Goal: Task Accomplishment & Management: Manage account settings

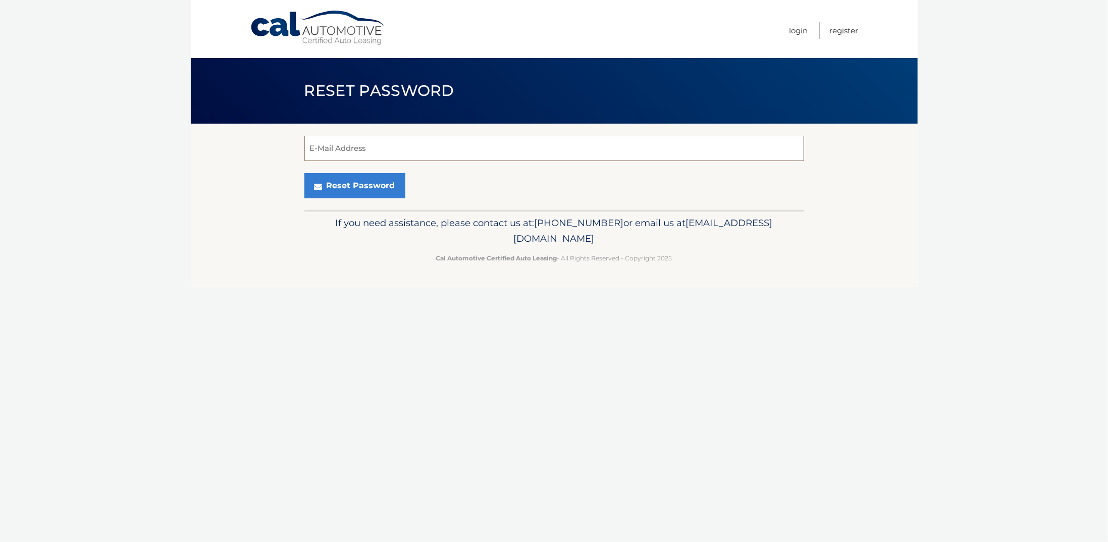
click at [431, 148] on input "E-Mail Address" at bounding box center [554, 148] width 500 height 25
type input "daniella@asaprestorationfl.com"
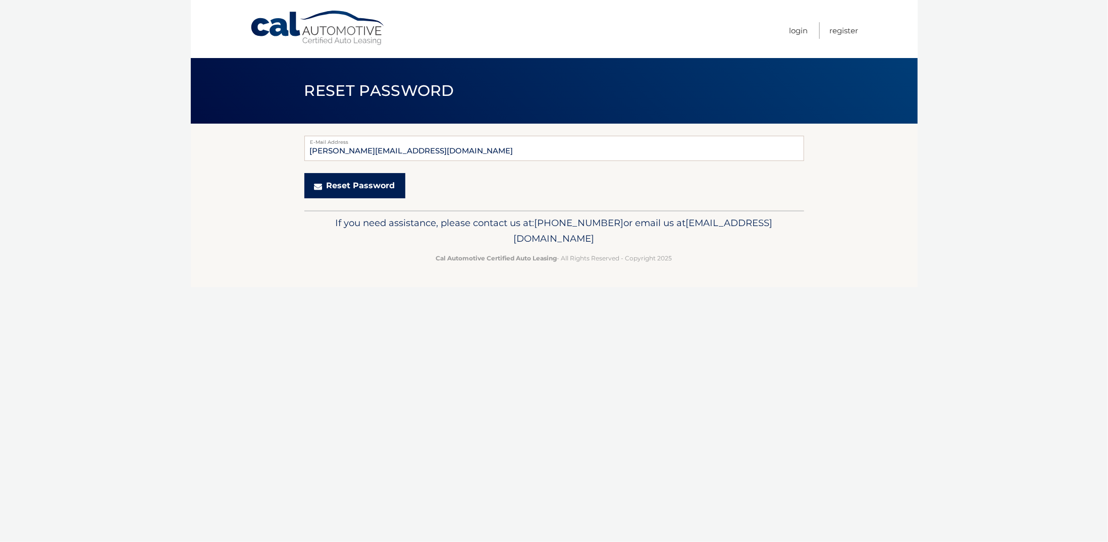
click at [370, 188] on button "Reset Password" at bounding box center [354, 185] width 101 height 25
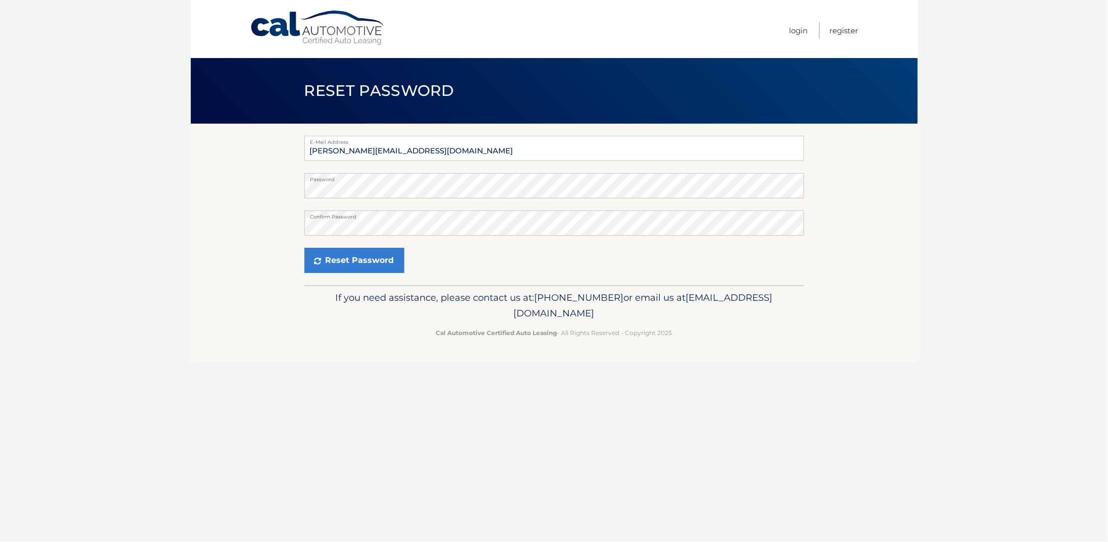
click at [654, 258] on div "Reset Password" at bounding box center [554, 260] width 500 height 25
click at [373, 257] on button "Reset Password" at bounding box center [354, 260] width 100 height 25
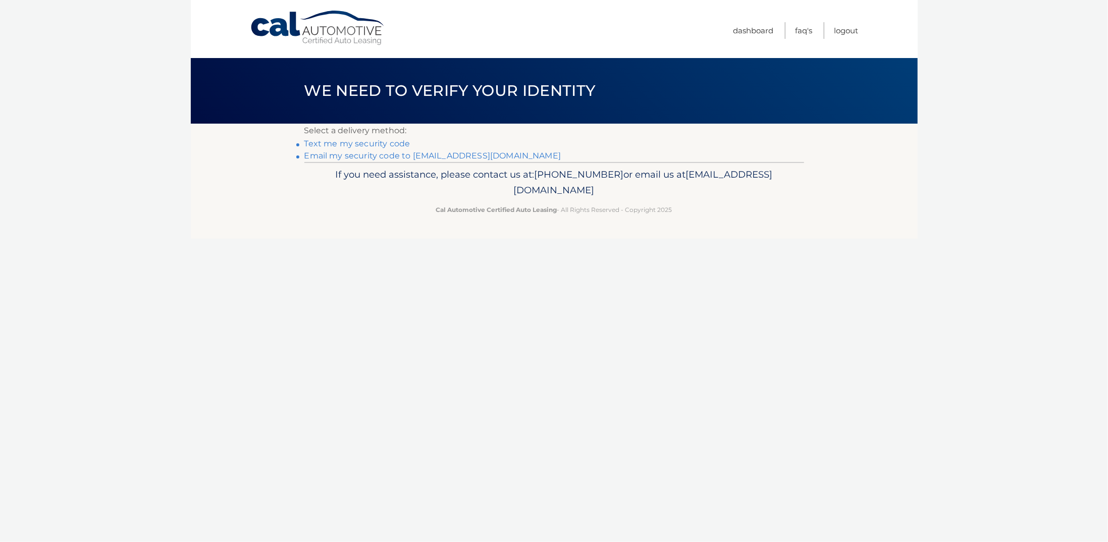
click at [376, 158] on link "Email my security code to d*******@asaprestorationfl.com" at bounding box center [432, 156] width 257 height 10
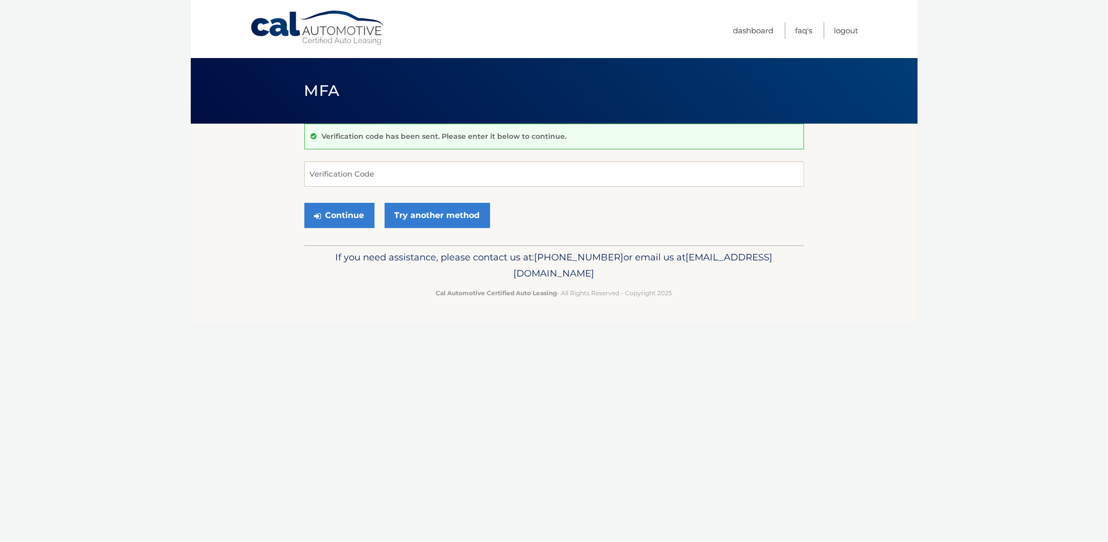
click at [174, 525] on body "Cal Automotive Menu Dashboard FAQ's Logout MFA" at bounding box center [554, 271] width 1108 height 542
click at [328, 174] on input "Verification Code" at bounding box center [554, 174] width 500 height 25
type input "564385"
click at [352, 218] on button "Continue" at bounding box center [339, 215] width 70 height 25
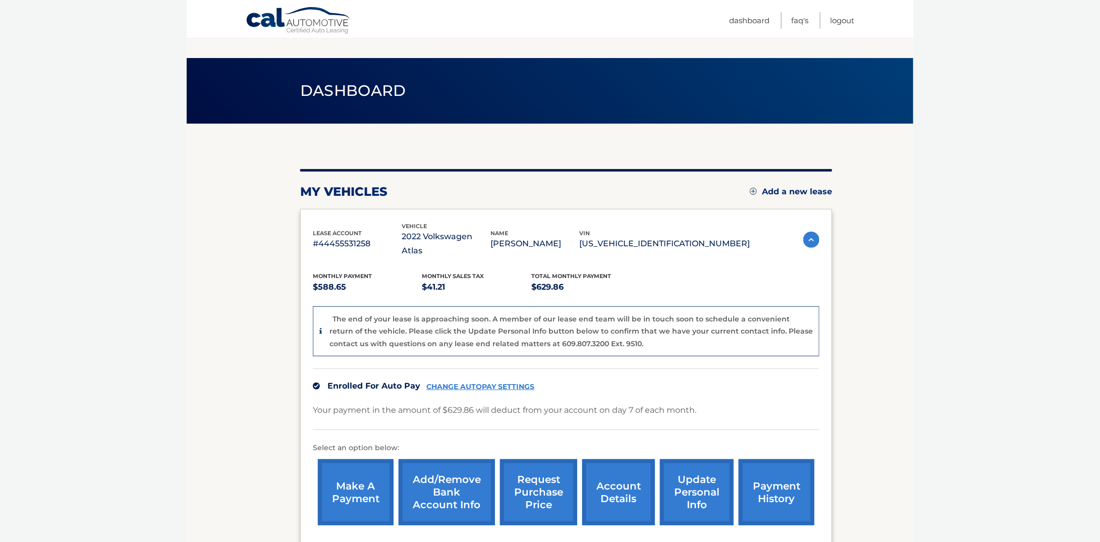
scroll to position [91, 0]
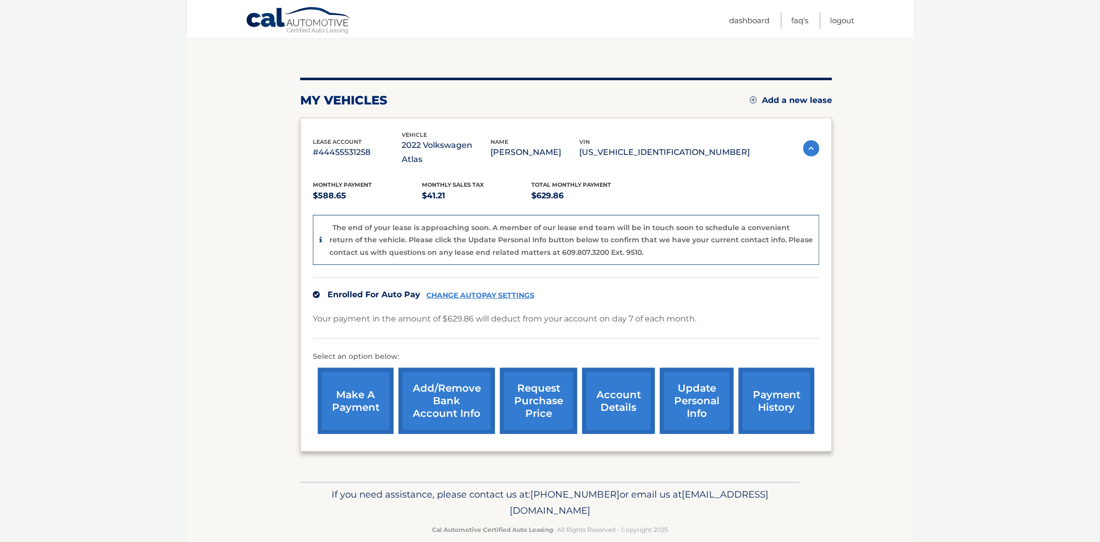
click at [776, 382] on link "payment history" at bounding box center [777, 401] width 76 height 66
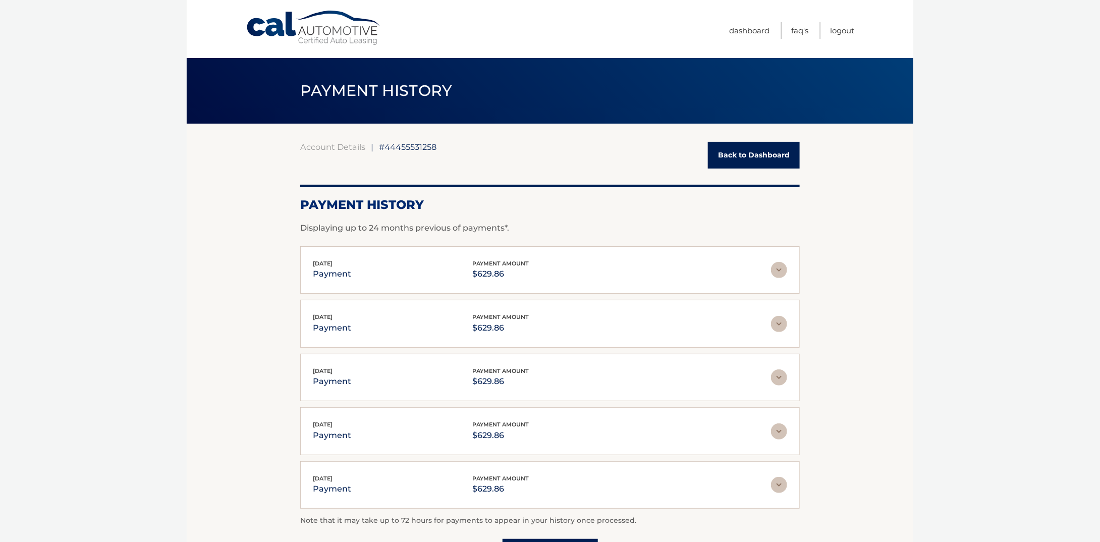
click at [729, 151] on link "Back to Dashboard" at bounding box center [754, 155] width 92 height 27
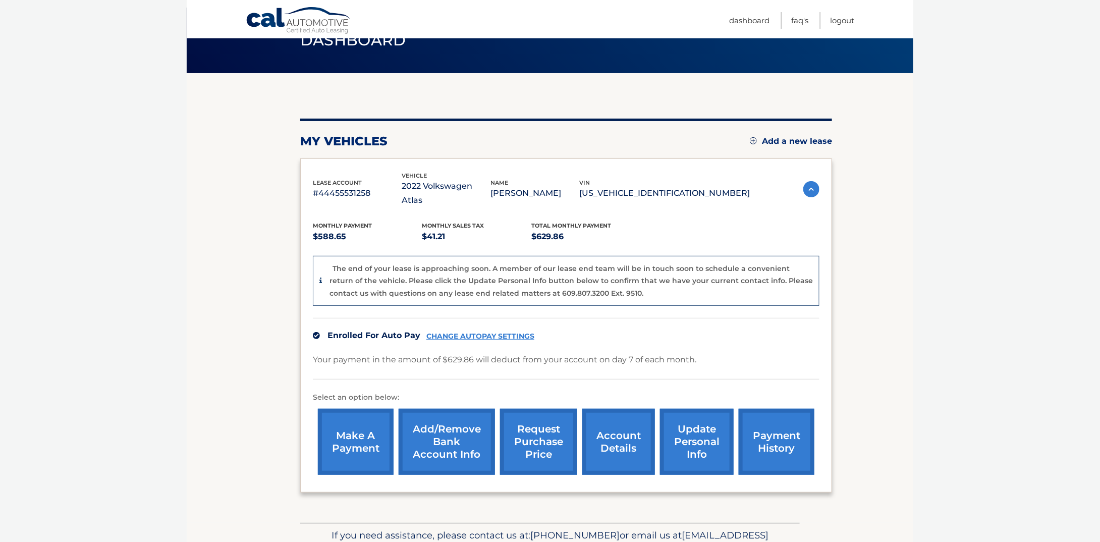
scroll to position [91, 0]
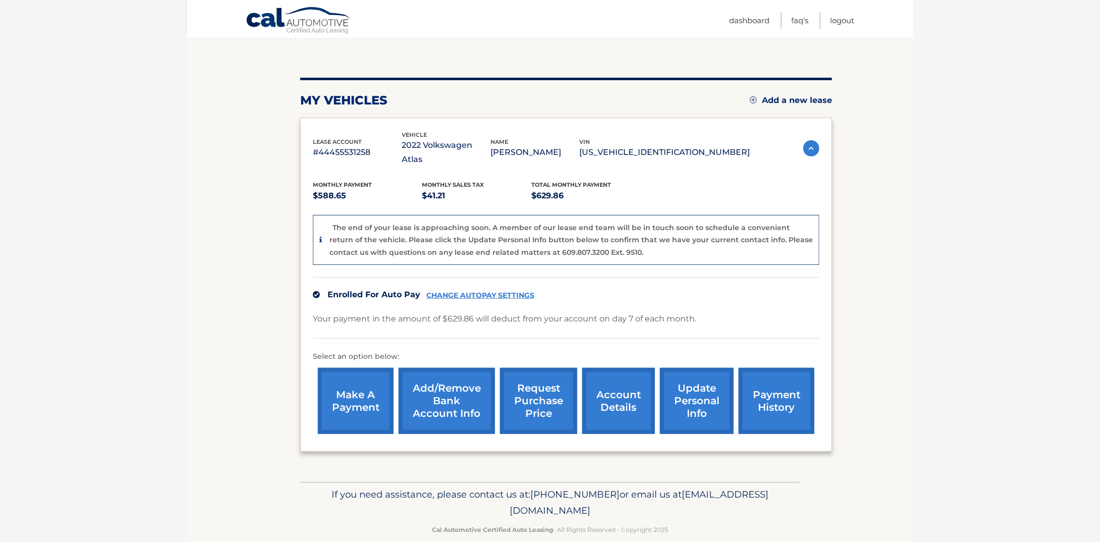
click at [348, 389] on link "make a payment" at bounding box center [356, 401] width 76 height 66
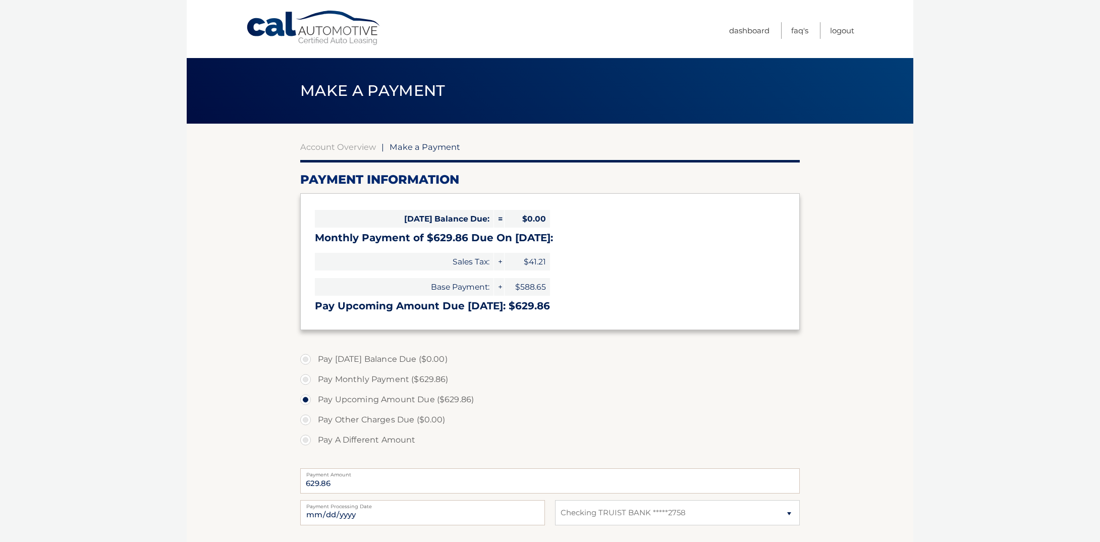
select select "OWI1YmMyZTgtZmU0OS00ZTMzLWFlZjEtOWZhZTY3ZDJlNjhk"
click at [732, 30] on link "Dashboard" at bounding box center [749, 30] width 40 height 17
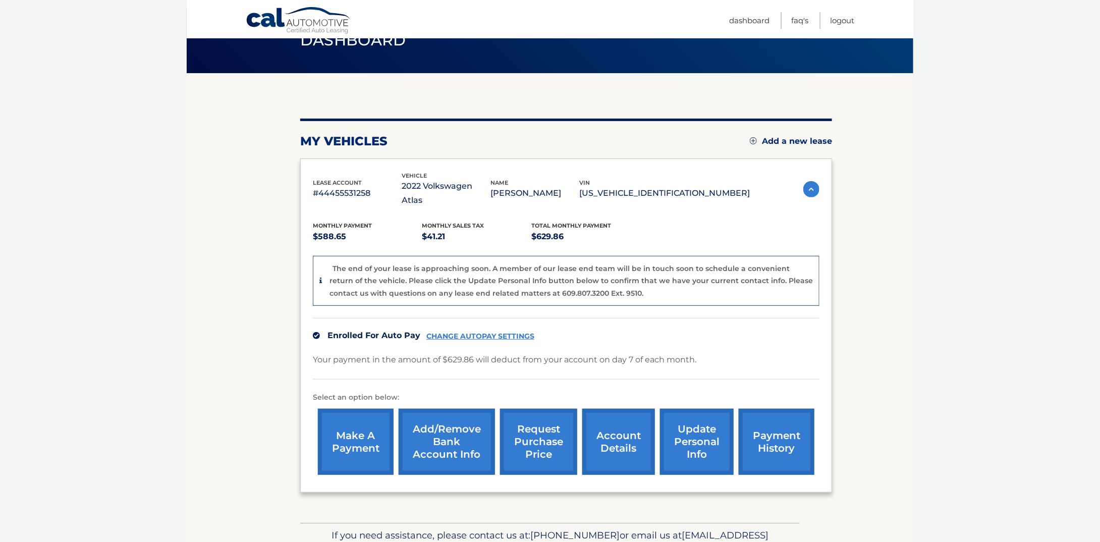
scroll to position [91, 0]
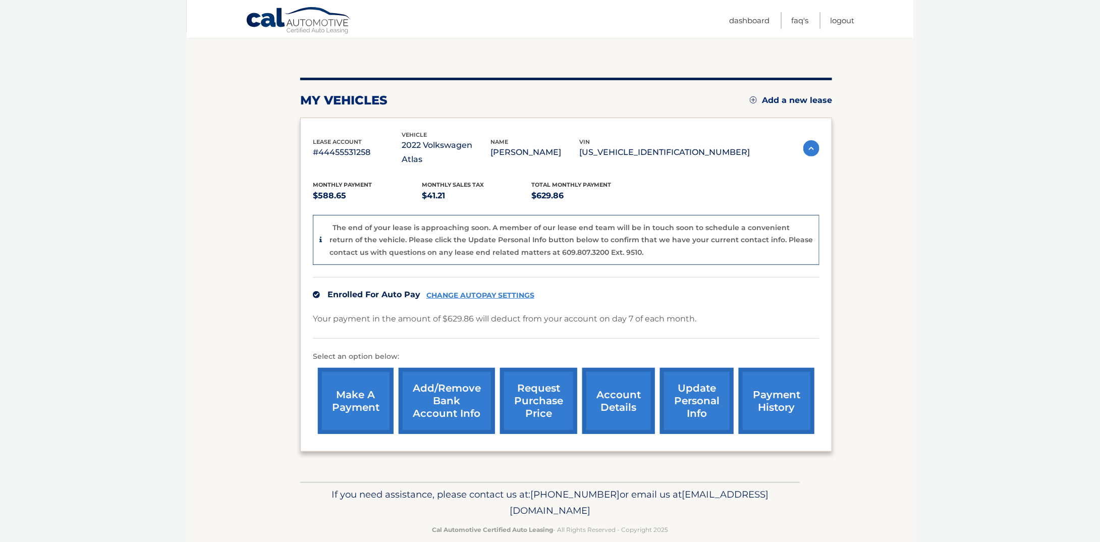
click at [612, 386] on link "account details" at bounding box center [618, 401] width 73 height 66
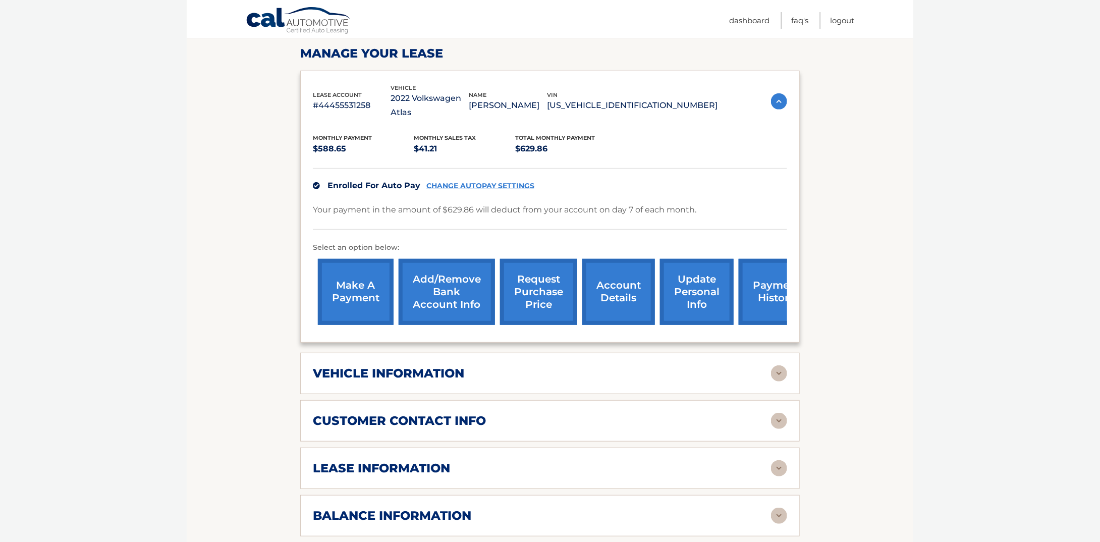
scroll to position [202, 0]
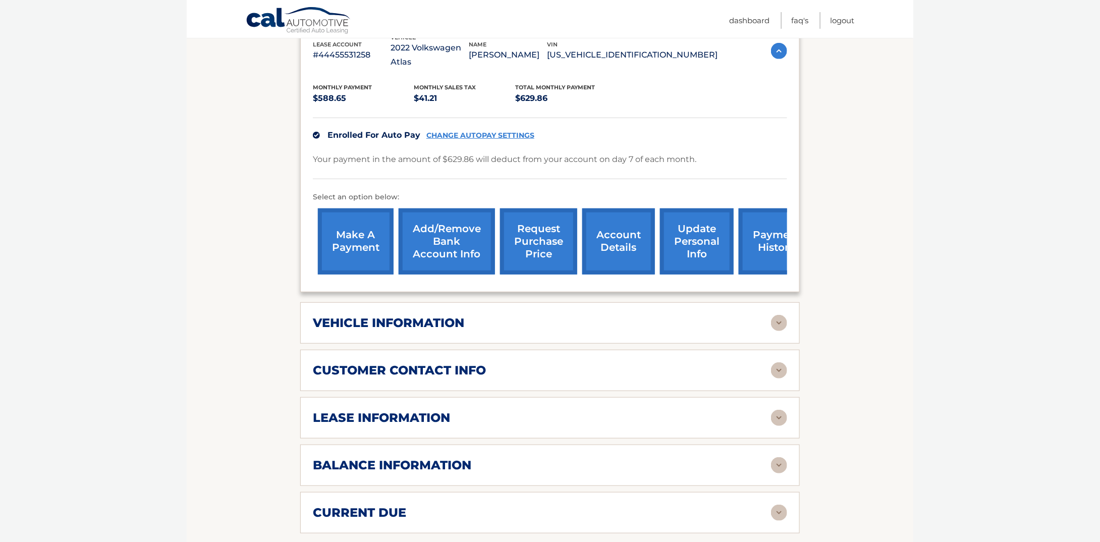
click at [779, 457] on img at bounding box center [779, 465] width 16 height 16
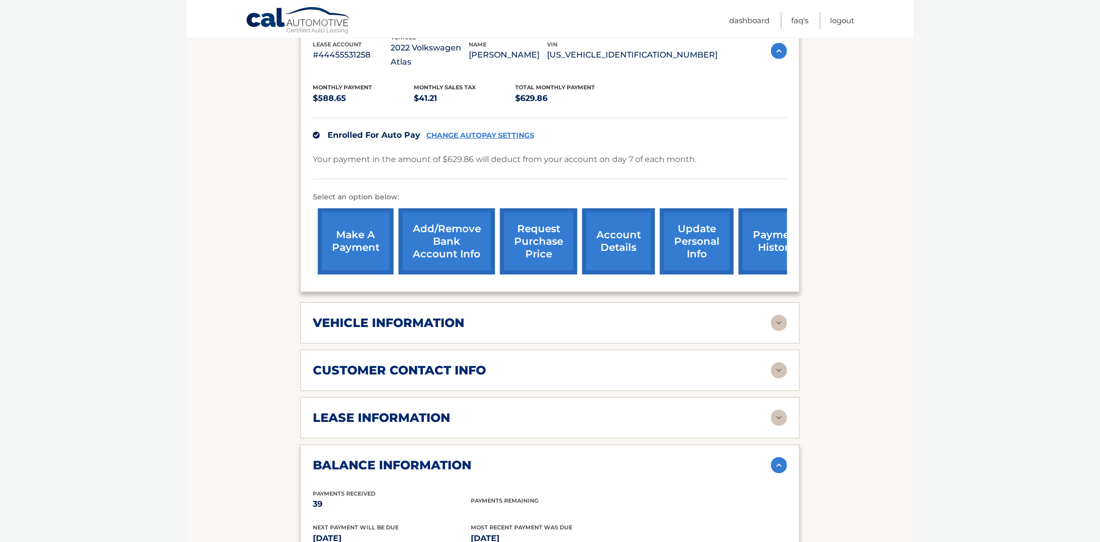
scroll to position [404, 0]
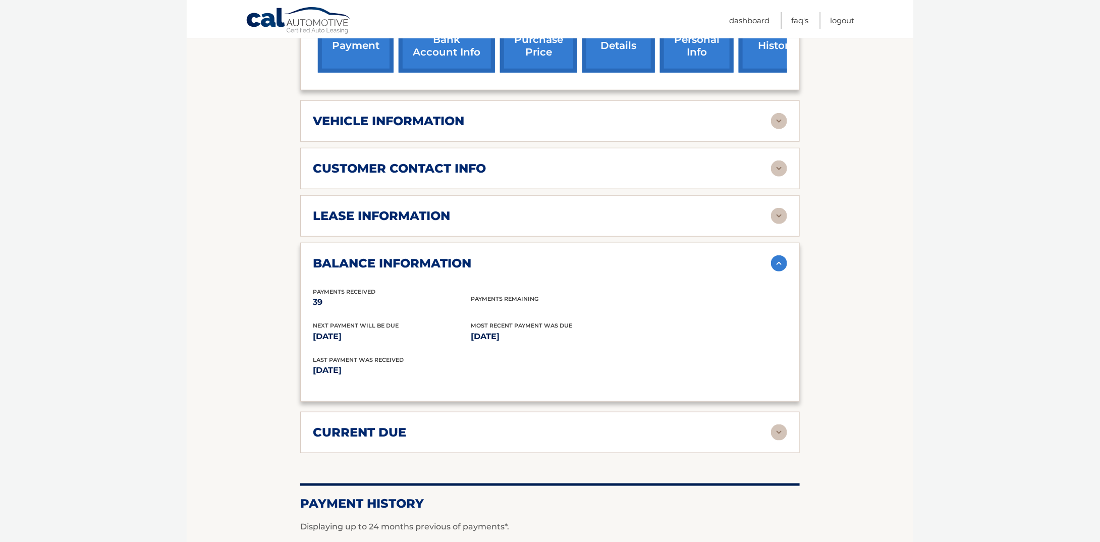
click at [780, 255] on img at bounding box center [779, 263] width 16 height 16
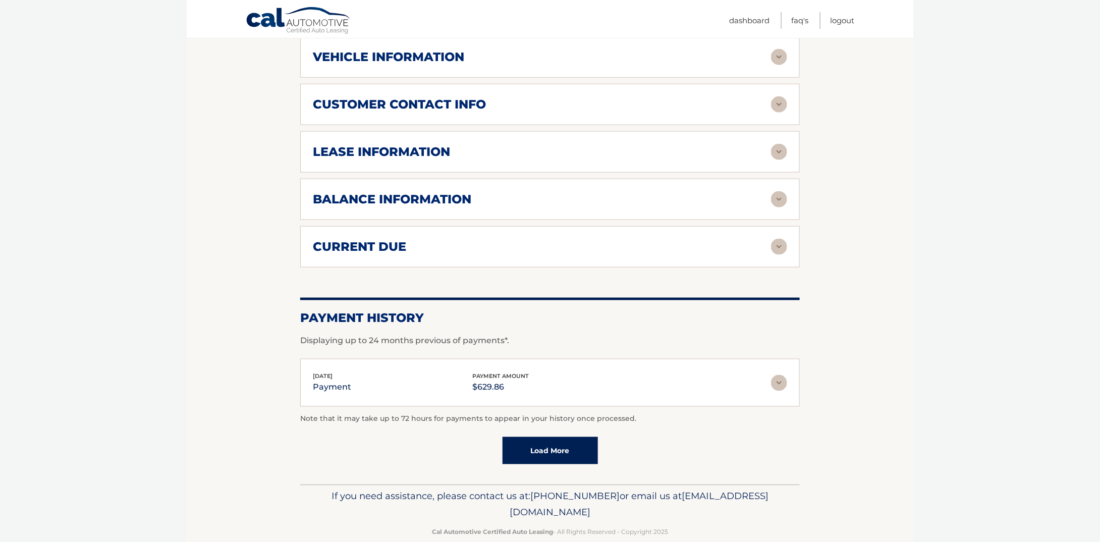
scroll to position [216, 0]
